Goal: Transaction & Acquisition: Obtain resource

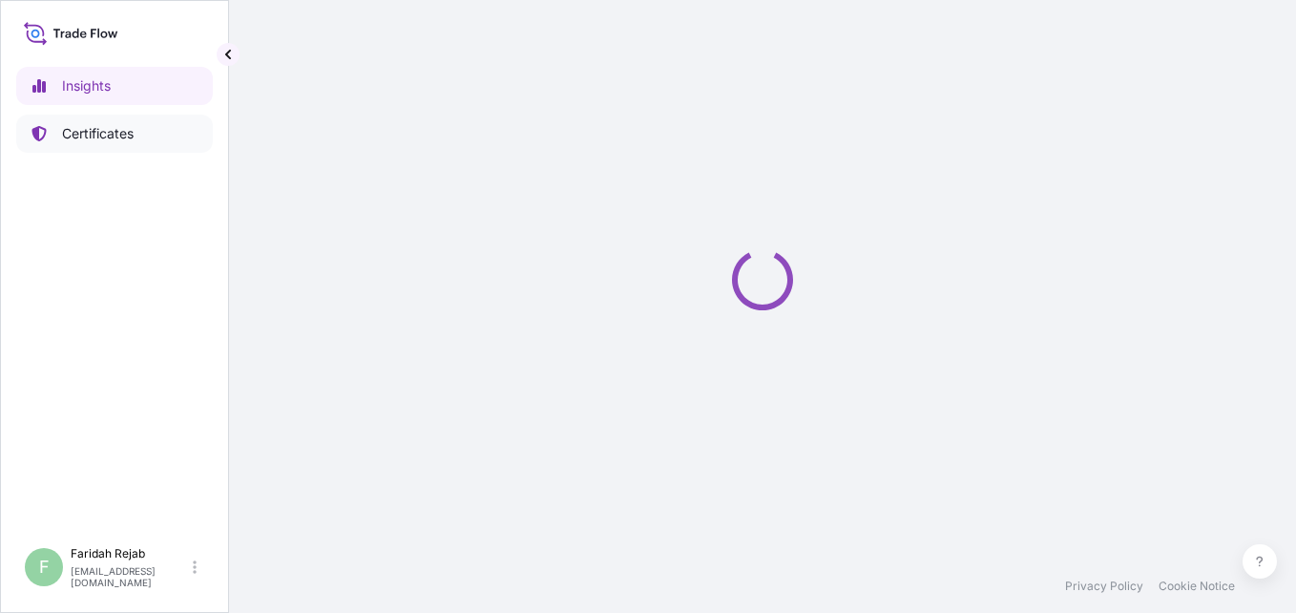
click at [115, 136] on p "Certificates" at bounding box center [98, 133] width 72 height 19
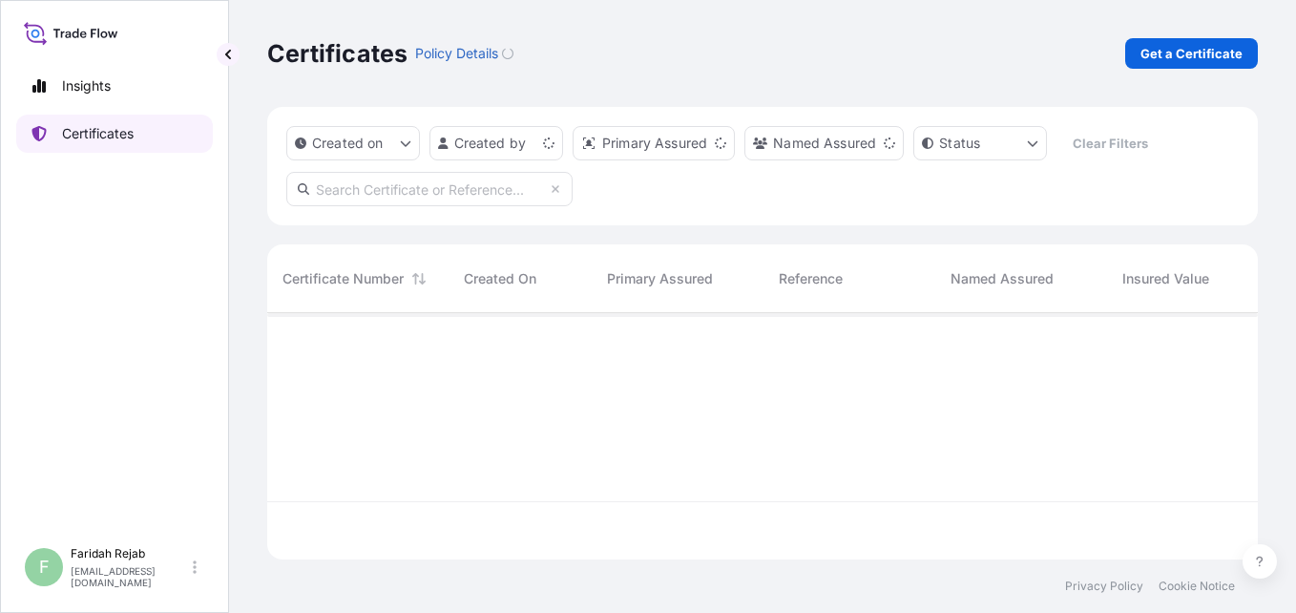
scroll to position [242, 976]
click at [1184, 45] on p "Get a Certificate" at bounding box center [1191, 53] width 102 height 19
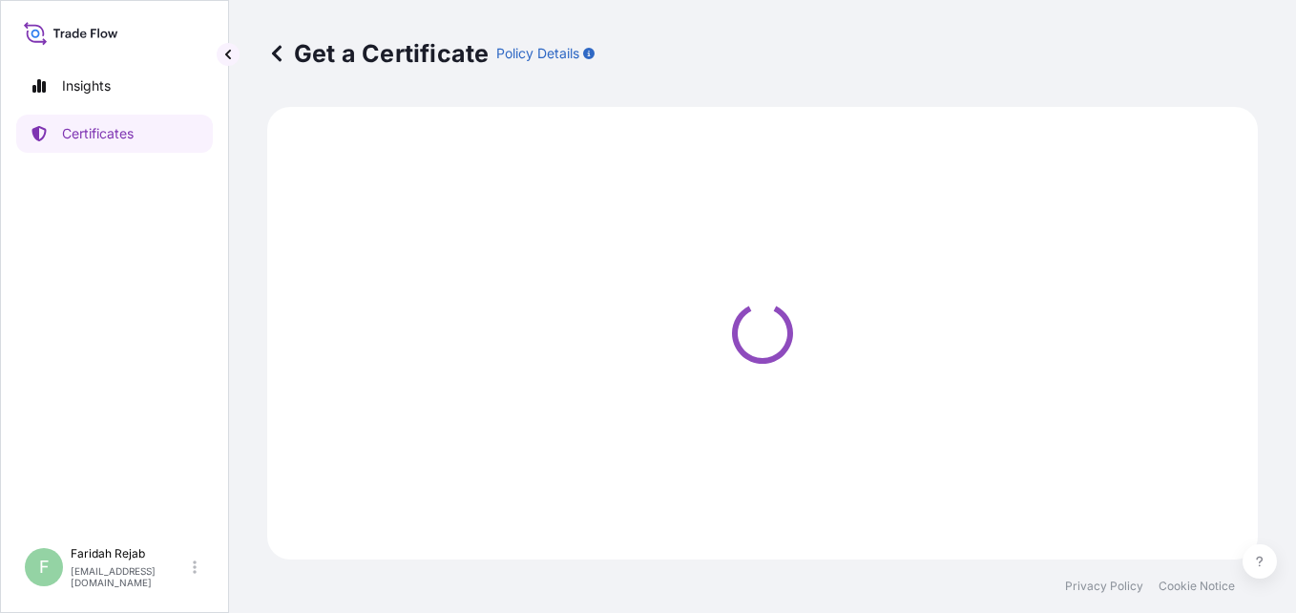
select select "Barge"
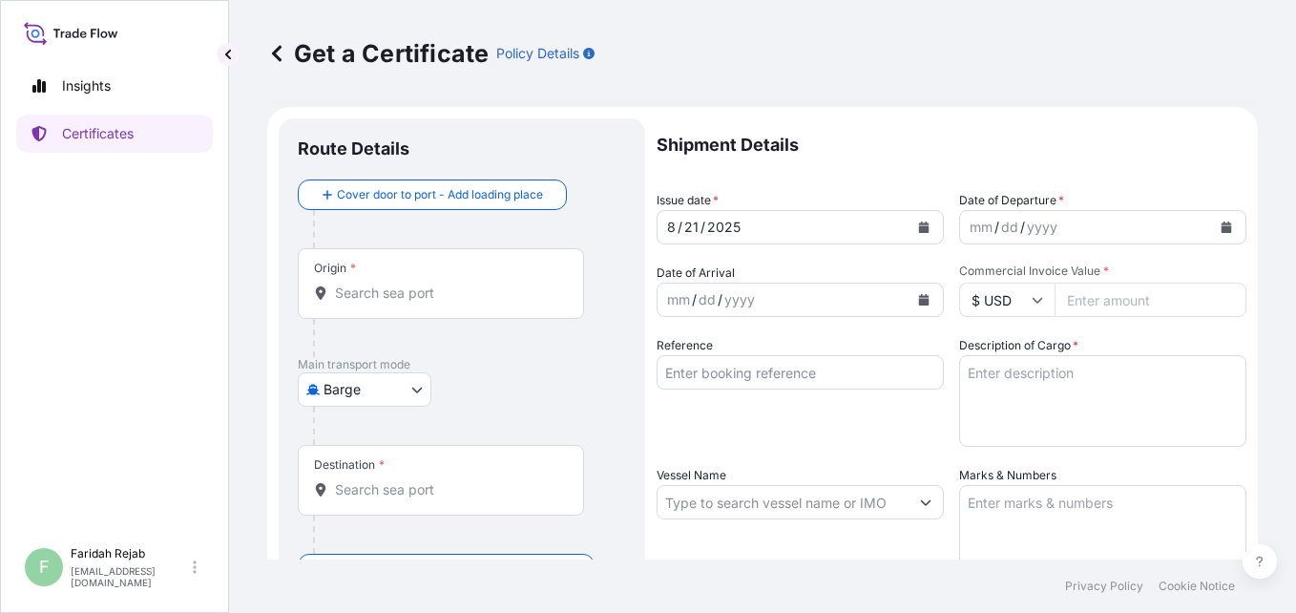
click at [1222, 224] on icon "Calendar" at bounding box center [1227, 226] width 10 height 11
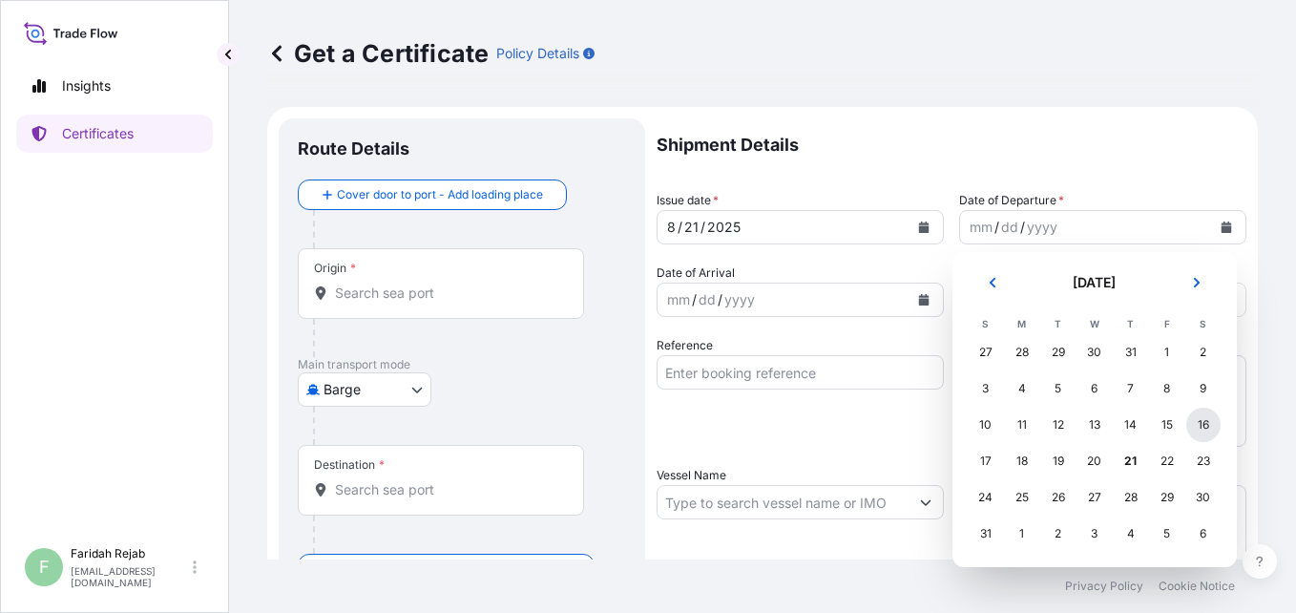
click at [1202, 424] on div "16" at bounding box center [1203, 425] width 34 height 34
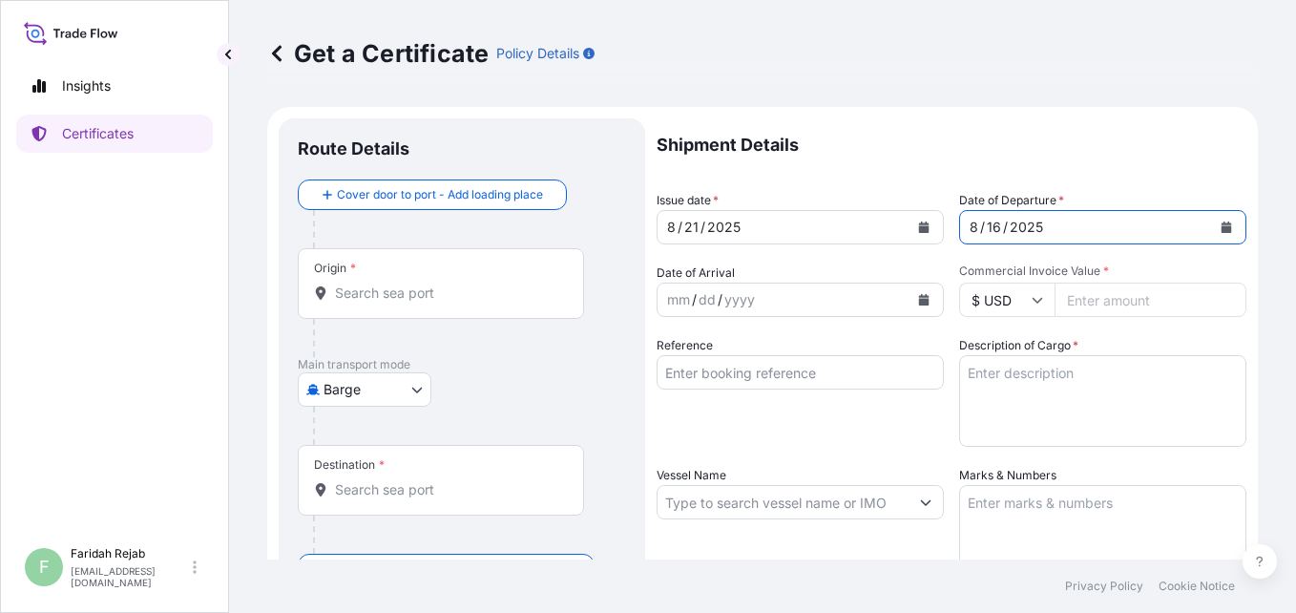
click at [919, 297] on icon "Calendar" at bounding box center [924, 299] width 10 height 11
